Goal: Use online tool/utility: Utilize a website feature to perform a specific function

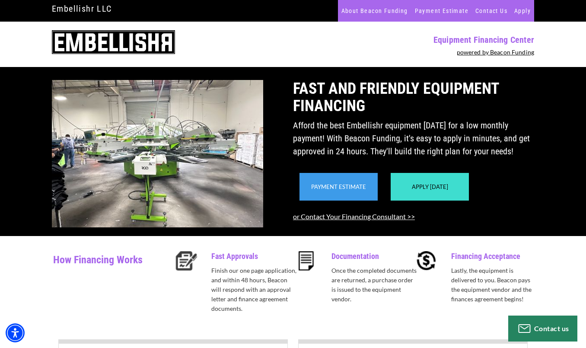
click at [337, 190] on link "Payment Estimate" at bounding box center [338, 186] width 55 height 7
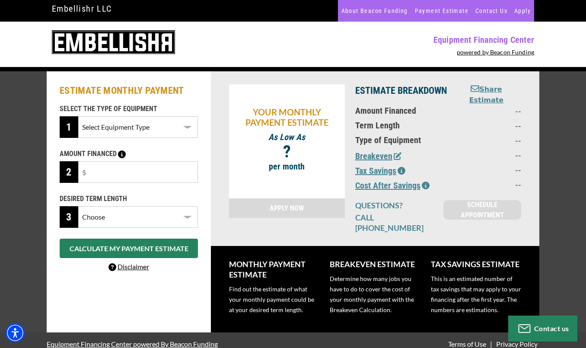
click at [140, 126] on select "Select Equipment Type Screen Printing" at bounding box center [138, 127] width 120 height 22
select select "2"
click at [78, 116] on select "Select Equipment Type Screen Printing" at bounding box center [138, 127] width 120 height 22
click at [118, 169] on input "text" at bounding box center [138, 172] width 120 height 22
type input "$79,000"
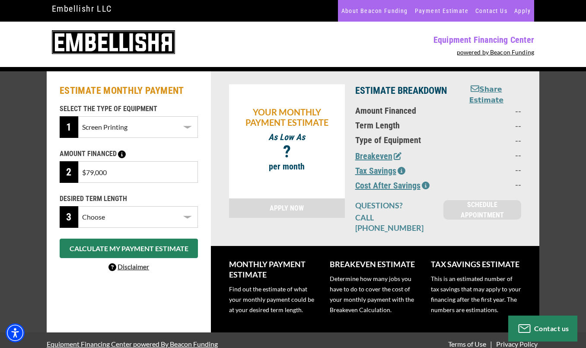
click at [142, 219] on select "Choose 36 Months 48 Months 60 Months" at bounding box center [138, 217] width 120 height 22
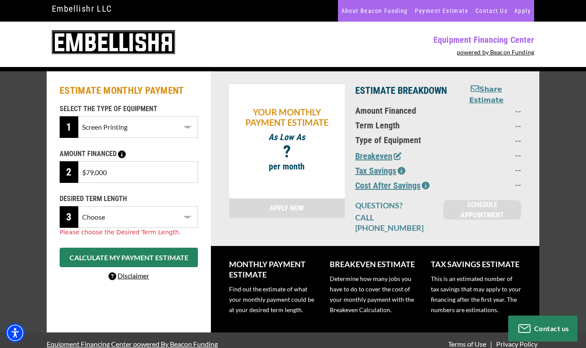
select select "60"
click at [78, 206] on select "Choose 36 Months 48 Months 60 Months" at bounding box center [138, 217] width 120 height 22
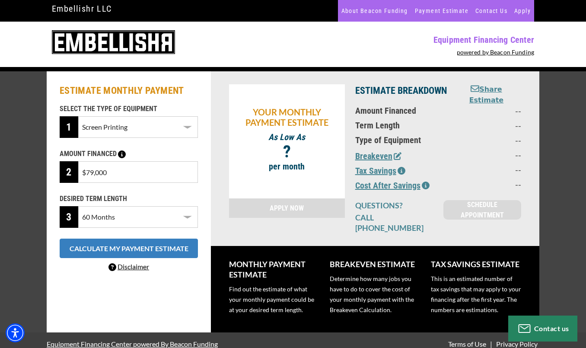
click at [139, 252] on button "CALCULATE MY PAYMENT ESTIMATE" at bounding box center [129, 248] width 138 height 19
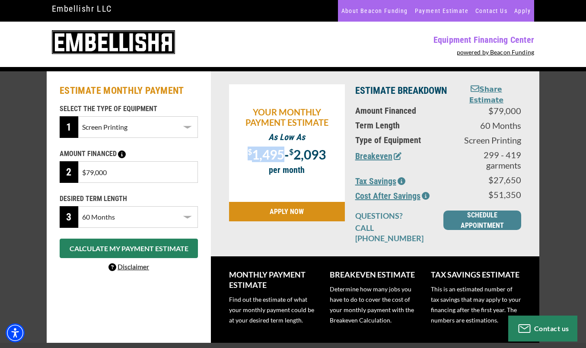
drag, startPoint x: 245, startPoint y: 149, endPoint x: 280, endPoint y: 148, distance: 35.9
click at [280, 148] on p "$ 1,495 - $ 2,093" at bounding box center [286, 154] width 107 height 14
click at [280, 147] on span "1,495" at bounding box center [268, 155] width 32 height 16
click at [401, 182] on icon "button" at bounding box center [402, 181] width 8 height 8
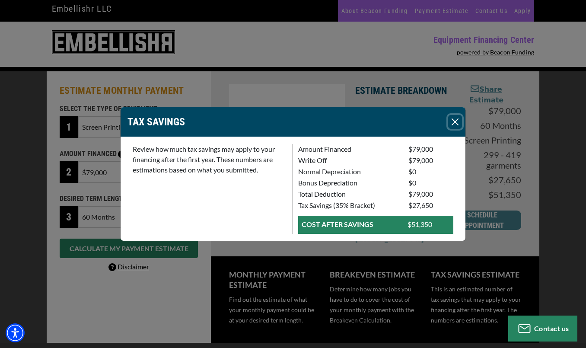
click at [452, 127] on button "Close" at bounding box center [455, 122] width 14 height 14
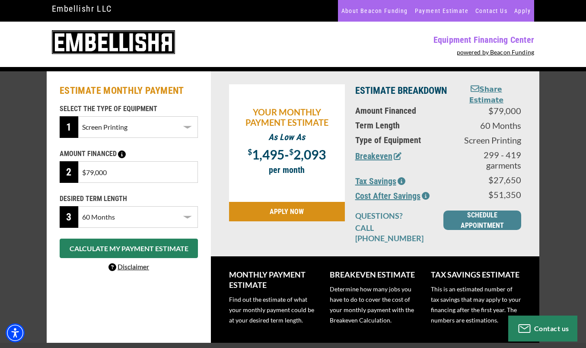
click at [424, 197] on icon "button" at bounding box center [426, 196] width 8 height 8
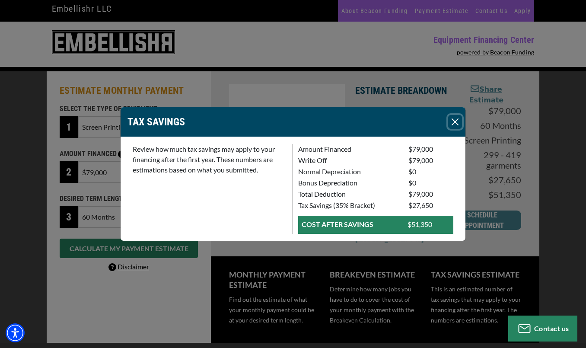
click at [459, 122] on button "Close" at bounding box center [455, 122] width 14 height 14
